Goal: Information Seeking & Learning: Learn about a topic

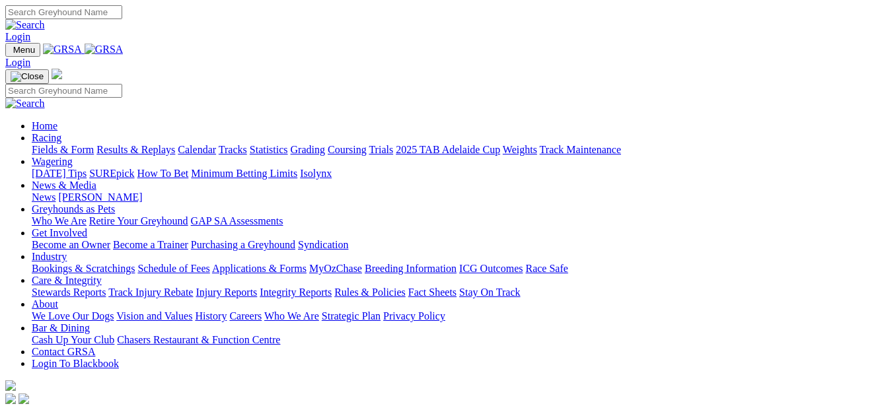
click at [61, 132] on link "Racing" at bounding box center [47, 137] width 30 height 11
click at [41, 144] on link "Fields & Form" at bounding box center [63, 149] width 62 height 11
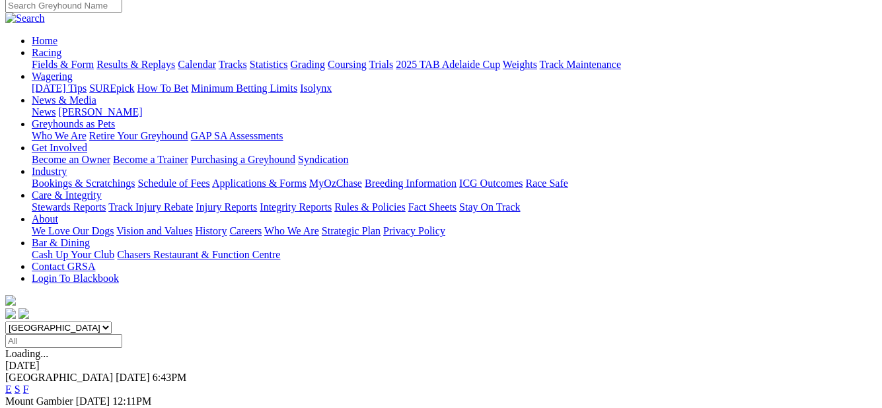
scroll to position [132, 0]
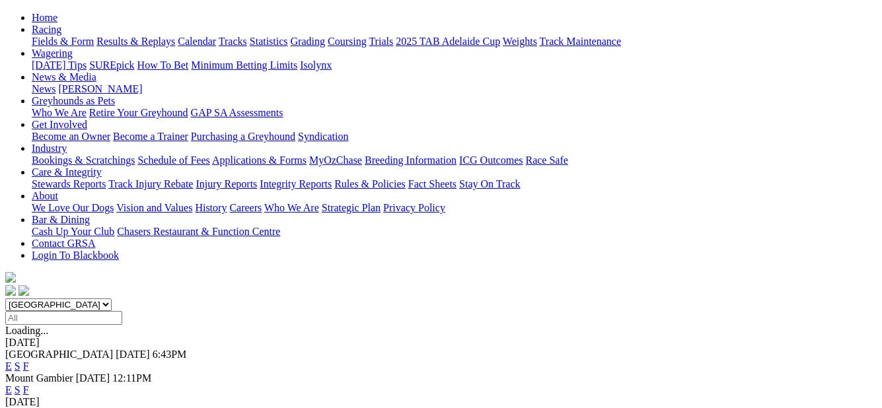
click at [29, 384] on link "F" at bounding box center [26, 389] width 6 height 11
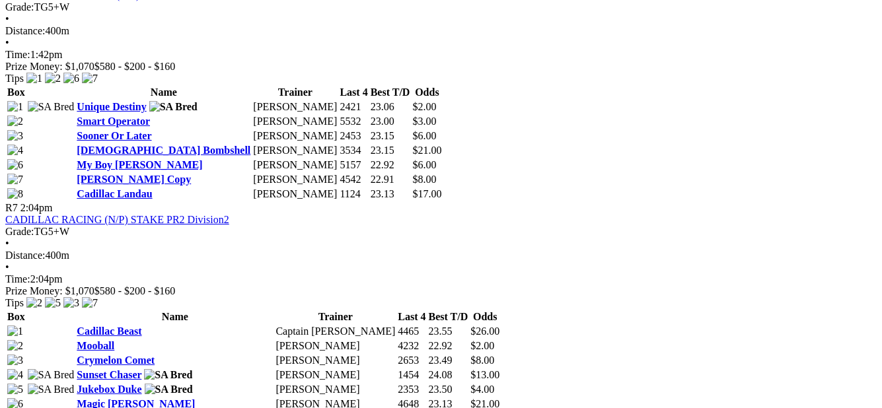
scroll to position [1849, 0]
